Goal: Navigation & Orientation: Find specific page/section

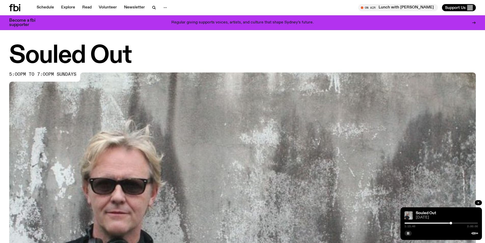
scroll to position [302, 0]
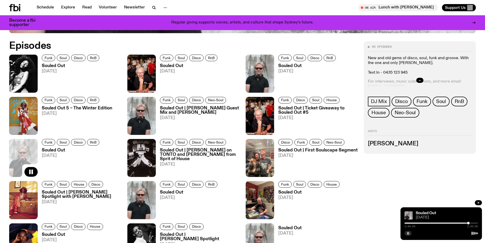
click at [409, 233] on rect "button" at bounding box center [409, 233] width 1 height 3
click at [407, 232] on icon "button" at bounding box center [408, 233] width 3 height 3
click at [407, 235] on button "button" at bounding box center [408, 233] width 7 height 5
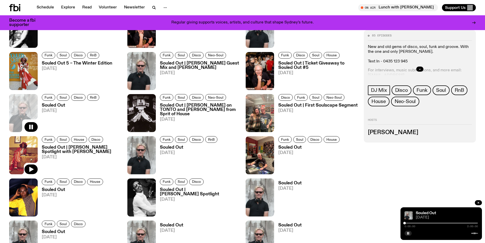
scroll to position [404, 0]
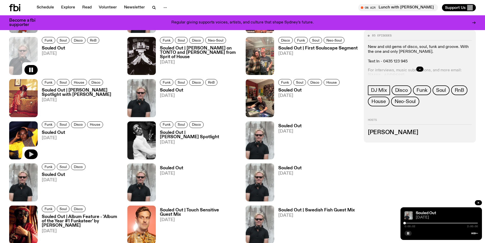
click at [32, 151] on button "button" at bounding box center [30, 154] width 13 height 10
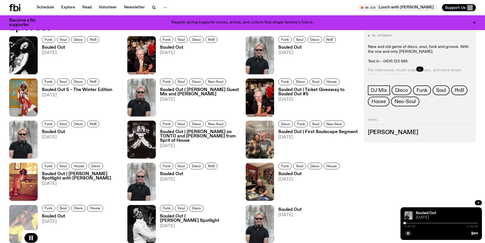
scroll to position [251, 0]
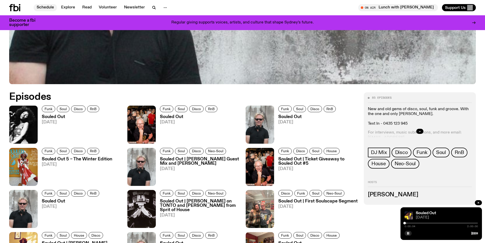
click at [47, 5] on link "Schedule" at bounding box center [45, 7] width 23 height 7
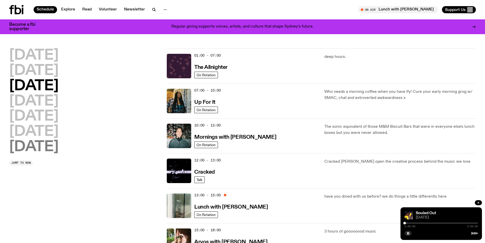
click at [45, 148] on h2 "[DATE]" at bounding box center [33, 147] width 49 height 14
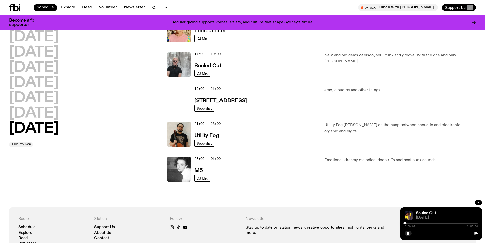
scroll to position [244, 0]
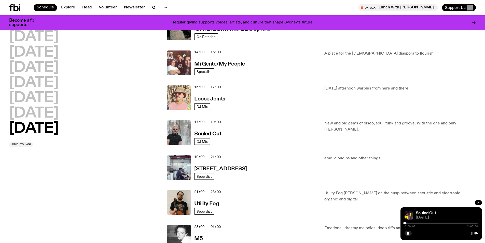
click at [182, 95] on img at bounding box center [179, 97] width 24 height 24
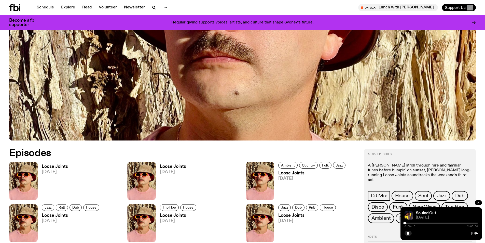
scroll to position [302, 0]
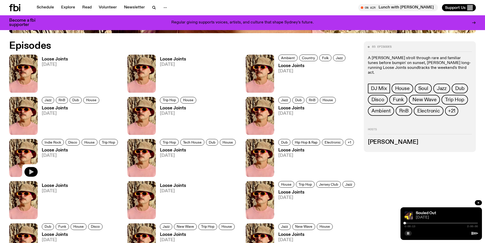
click at [30, 171] on icon "button" at bounding box center [31, 171] width 4 height 5
